Goal: Information Seeking & Learning: Learn about a topic

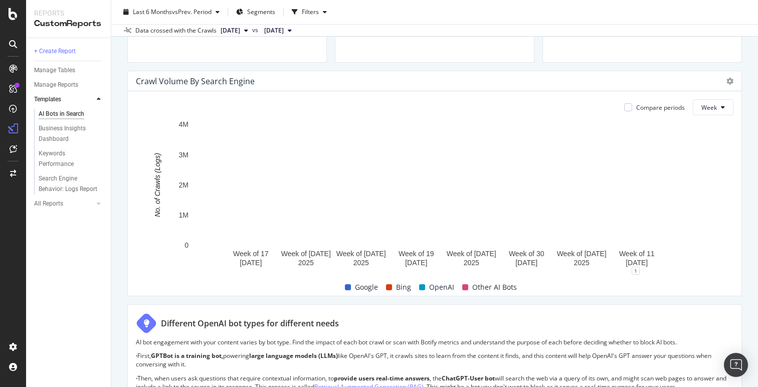
scroll to position [464, 0]
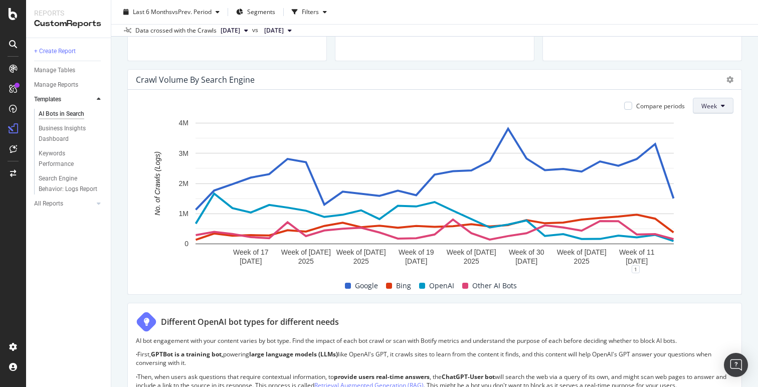
click at [716, 108] on span "Week" at bounding box center [709, 106] width 16 height 9
drag, startPoint x: 734, startPoint y: 210, endPoint x: 726, endPoint y: 208, distance: 8.2
click at [734, 210] on div "Compare periods Week Week of [DATE] Week of [DATE] Week of [DATE] Week of [DATE…" at bounding box center [435, 192] width 614 height 205
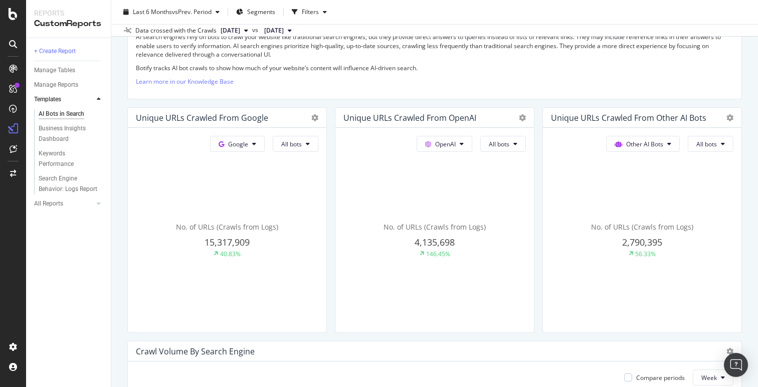
scroll to position [0, 0]
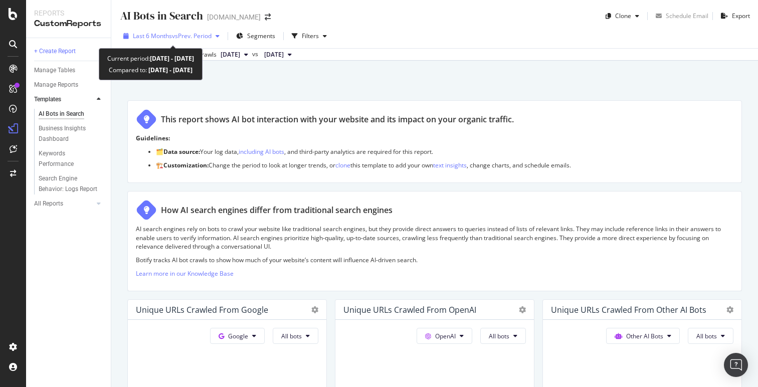
click at [211, 34] on span "vs Prev. Period" at bounding box center [192, 36] width 40 height 9
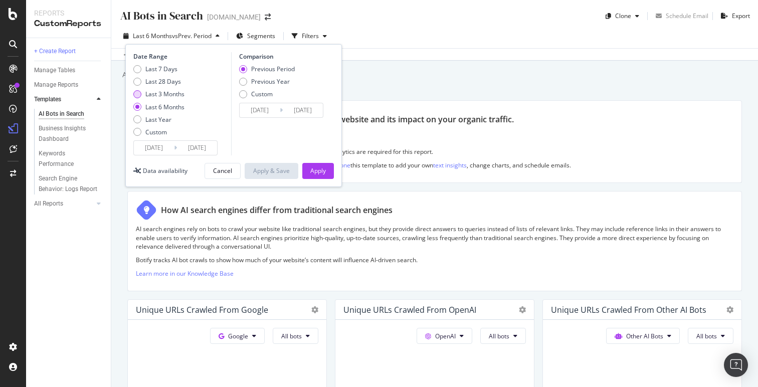
click at [135, 93] on div "Last 3 Months" at bounding box center [137, 94] width 8 height 8
type input "[DATE]"
click at [323, 176] on div "Apply" at bounding box center [318, 170] width 16 height 15
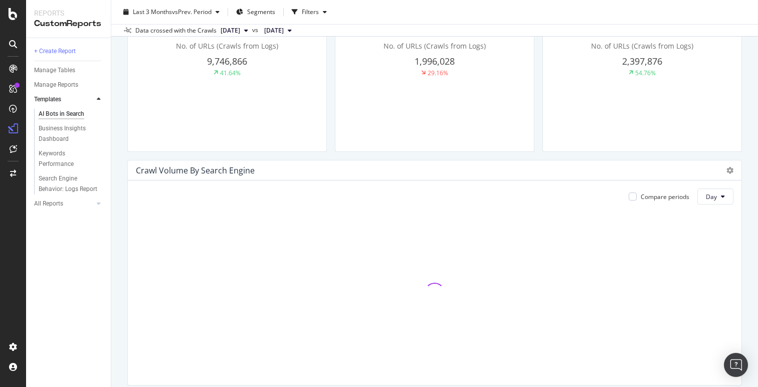
scroll to position [490, 0]
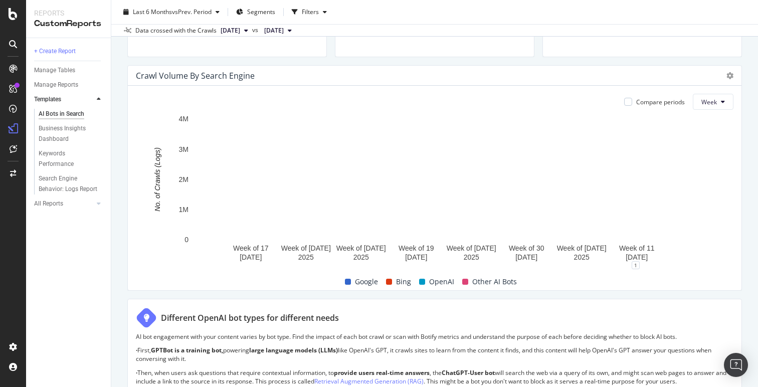
scroll to position [467, 0]
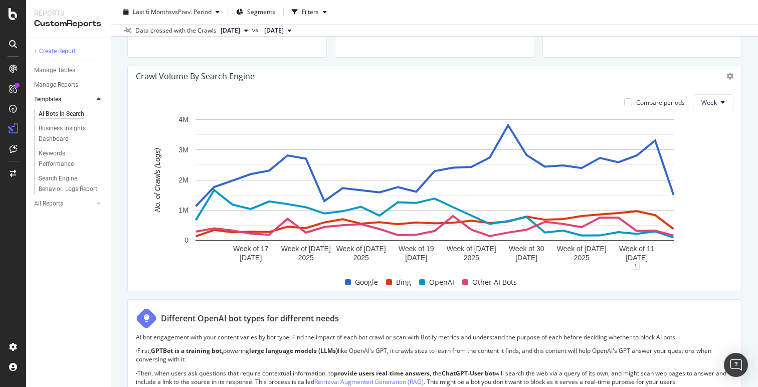
click at [734, 74] on div "Crawl Volume By Search Engine" at bounding box center [435, 76] width 614 height 20
click at [722, 77] on div at bounding box center [727, 76] width 12 height 10
click at [729, 73] on icon at bounding box center [729, 76] width 7 height 7
